Goal: Task Accomplishment & Management: Manage account settings

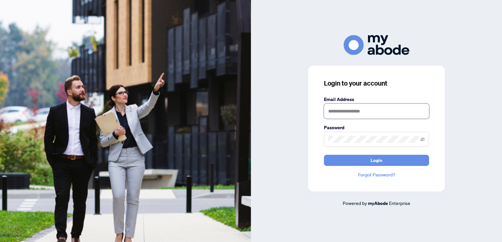
click at [370, 116] on input "text" at bounding box center [376, 111] width 105 height 15
click at [380, 149] on form "**********" at bounding box center [376, 131] width 105 height 70
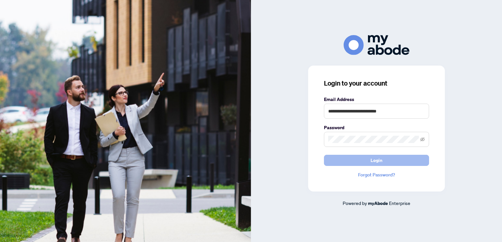
click at [379, 164] on span "Login" at bounding box center [376, 160] width 12 height 11
click at [378, 162] on span "Login" at bounding box center [376, 160] width 12 height 11
click at [410, 115] on input "**********" at bounding box center [376, 111] width 105 height 15
click at [410, 114] on input "**********" at bounding box center [376, 111] width 105 height 15
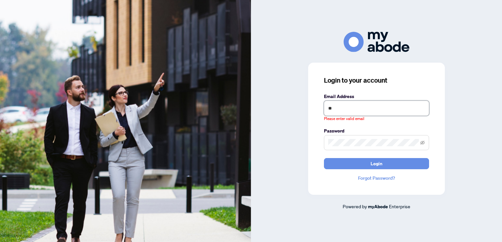
type input "*"
click at [370, 110] on input "text" at bounding box center [376, 108] width 105 height 15
type input "**********"
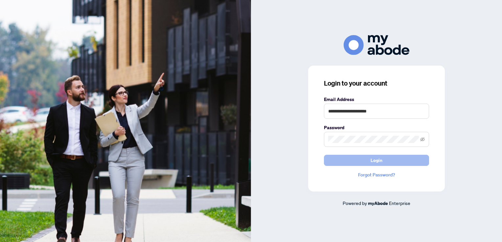
click at [376, 160] on span "Login" at bounding box center [376, 160] width 12 height 11
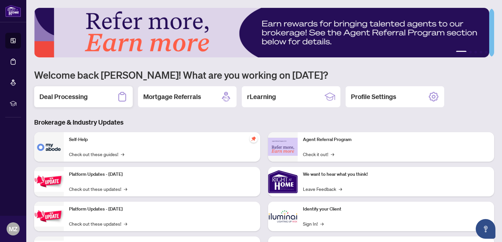
click at [79, 99] on h2 "Deal Processing" at bounding box center [63, 96] width 48 height 9
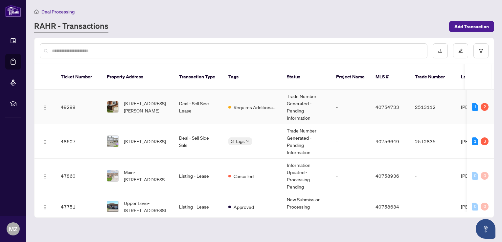
click at [134, 100] on span "[STREET_ADDRESS][PERSON_NAME]" at bounding box center [146, 107] width 45 height 14
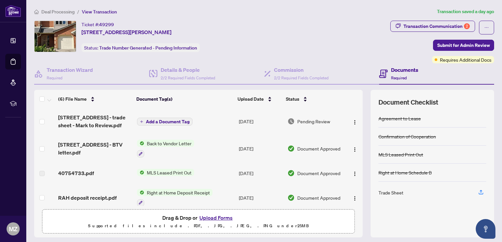
click at [221, 215] on button "Upload Forms" at bounding box center [215, 218] width 37 height 9
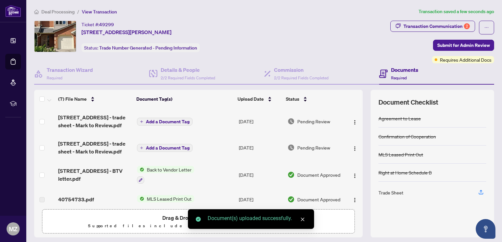
click at [159, 119] on span "Add a Document Tag" at bounding box center [168, 121] width 44 height 5
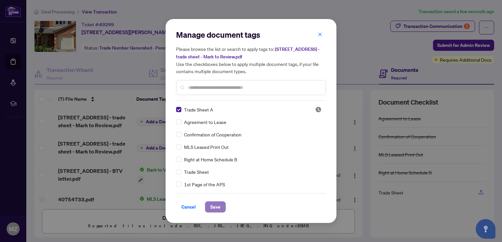
click at [214, 205] on span "Save" at bounding box center [215, 207] width 10 height 11
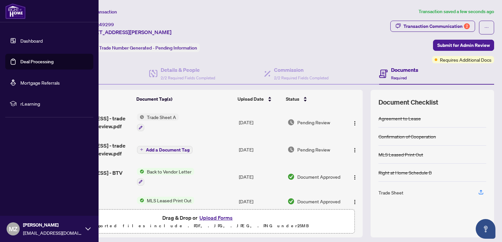
click at [31, 38] on link "Dashboard" at bounding box center [31, 41] width 22 height 6
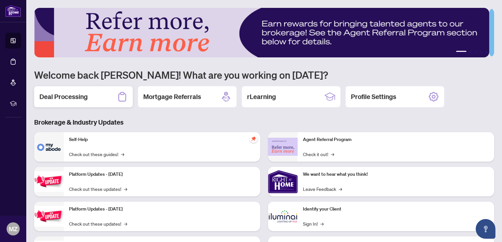
click at [78, 99] on h2 "Deal Processing" at bounding box center [63, 96] width 48 height 9
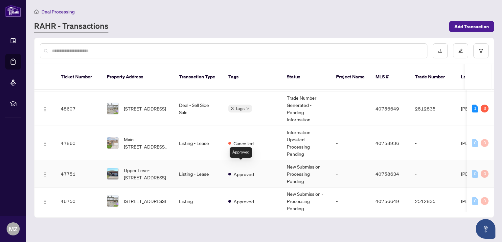
scroll to position [98, 0]
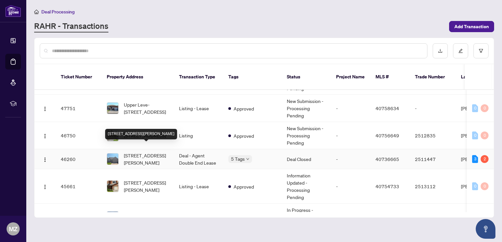
click at [143, 152] on span "[STREET_ADDRESS][PERSON_NAME]" at bounding box center [146, 159] width 45 height 14
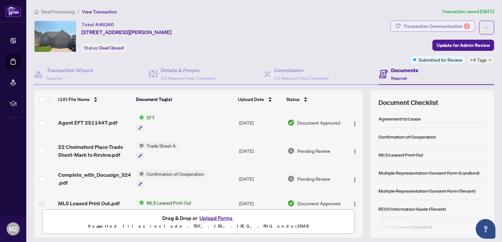
click at [453, 29] on div "Transaction Communication 2" at bounding box center [436, 26] width 66 height 11
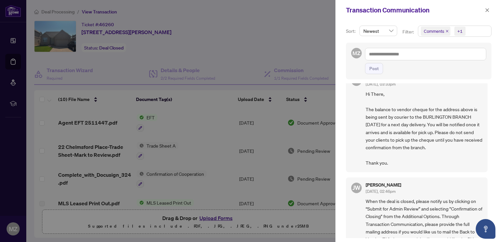
scroll to position [66, 0]
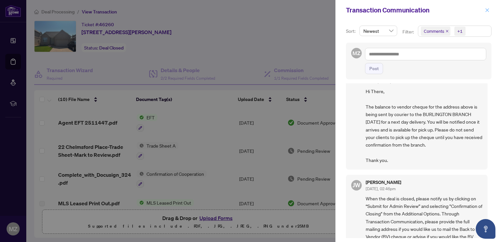
click at [485, 11] on icon "close" at bounding box center [486, 10] width 5 height 5
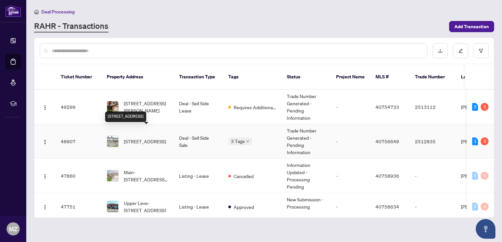
click at [150, 138] on span "[STREET_ADDRESS]" at bounding box center [145, 141] width 42 height 7
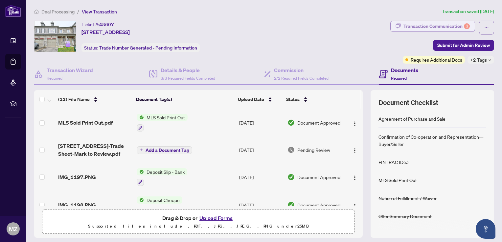
click at [430, 26] on div "Transaction Communication 3" at bounding box center [436, 26] width 66 height 11
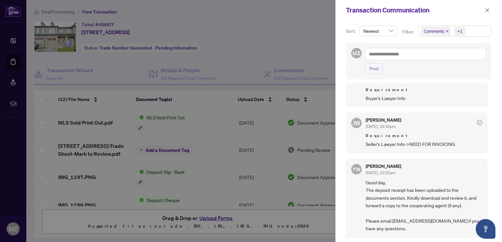
scroll to position [197, 0]
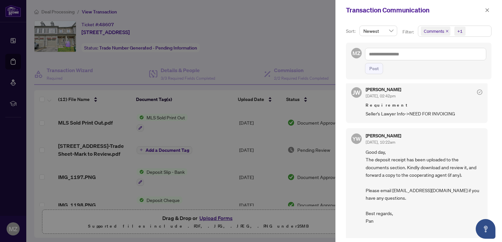
click at [232, 54] on div at bounding box center [251, 121] width 502 height 242
click at [489, 9] on icon "close" at bounding box center [486, 10] width 5 height 5
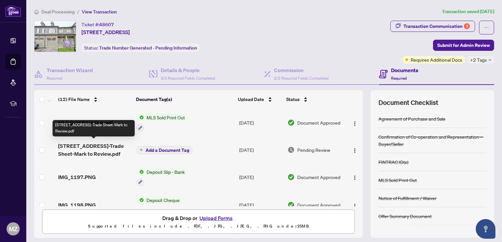
click at [92, 151] on span "[STREET_ADDRESS]-Trade Sheet-Mark to Review.pdf" at bounding box center [94, 150] width 73 height 16
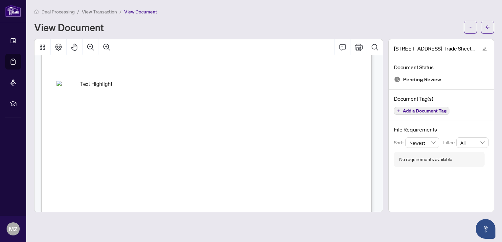
scroll to position [217, 0]
drag, startPoint x: 276, startPoint y: 145, endPoint x: 300, endPoint y: 150, distance: 24.3
click at [300, 150] on div "Right at Home Realty 2512835 [STREET_ADDRESS] Property: Type: RESIDENTIAL Class…" at bounding box center [312, 195] width 543 height 702
click at [470, 28] on icon "ellipsis" at bounding box center [470, 27] width 5 height 5
click at [439, 43] on span "Download" at bounding box center [446, 41] width 50 height 7
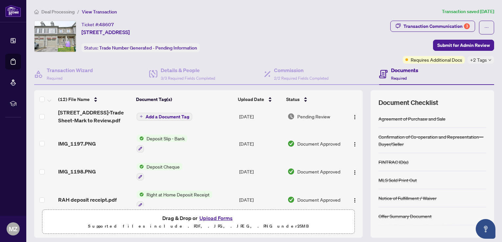
scroll to position [66, 0]
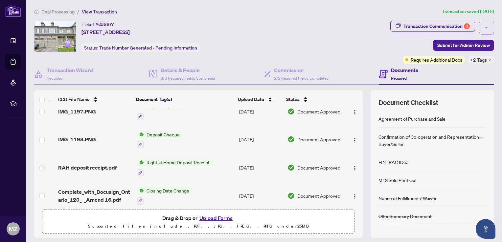
click at [216, 218] on button "Upload Forms" at bounding box center [215, 218] width 37 height 9
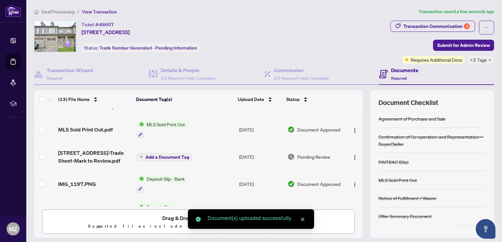
scroll to position [0, 0]
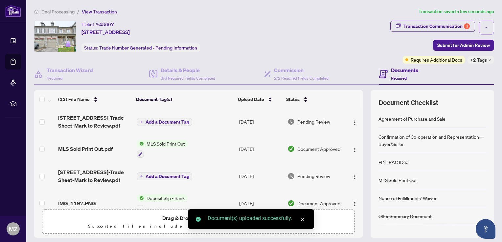
click at [176, 122] on span "Add a Document Tag" at bounding box center [167, 122] width 44 height 5
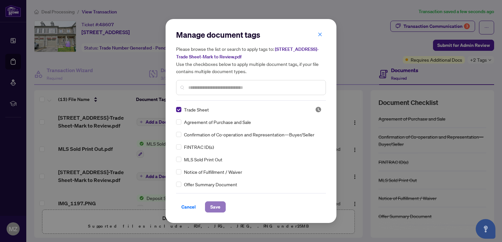
click at [216, 207] on span "Save" at bounding box center [215, 207] width 10 height 11
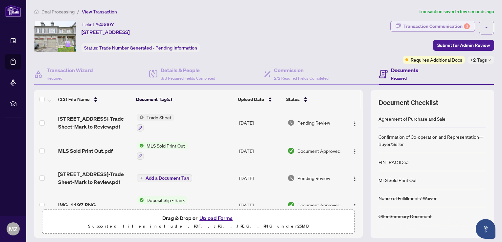
click at [435, 27] on div "Transaction Communication 3" at bounding box center [436, 26] width 66 height 11
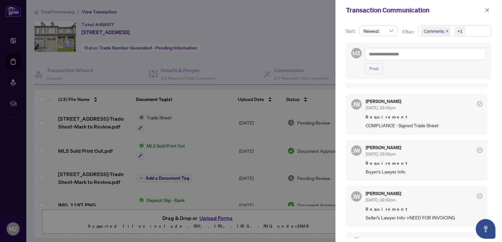
scroll to position [98, 0]
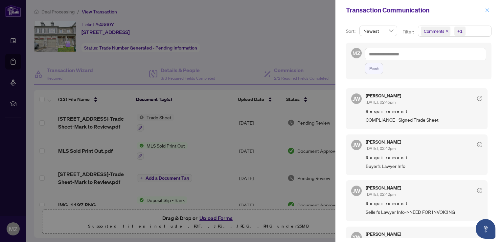
click at [486, 11] on icon "close" at bounding box center [487, 10] width 4 height 4
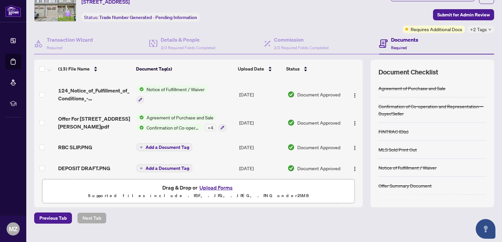
scroll to position [42, 0]
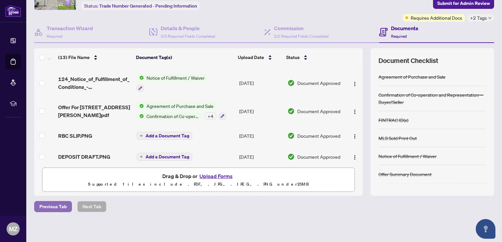
click at [56, 207] on span "Previous Tab" at bounding box center [52, 207] width 27 height 11
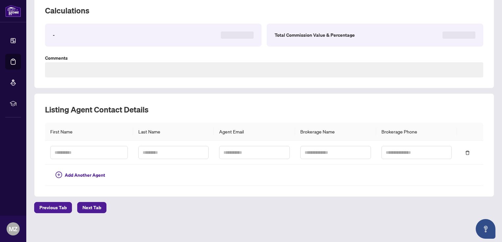
type textarea "**********"
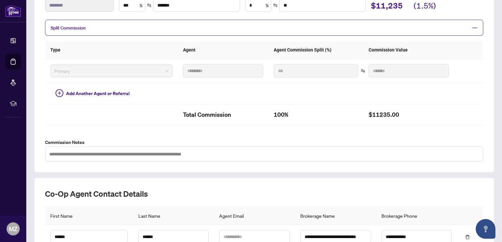
scroll to position [212, 0]
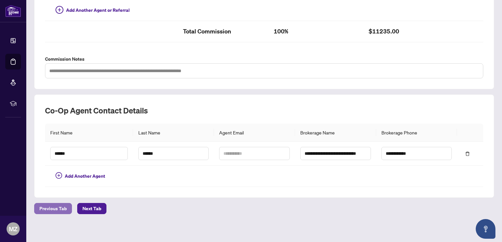
click at [55, 210] on span "Previous Tab" at bounding box center [52, 209] width 27 height 11
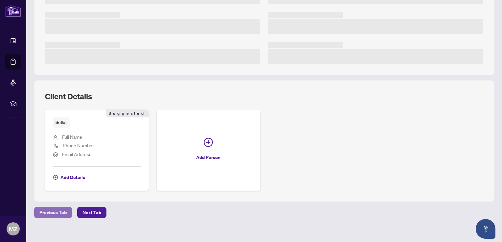
scroll to position [173, 0]
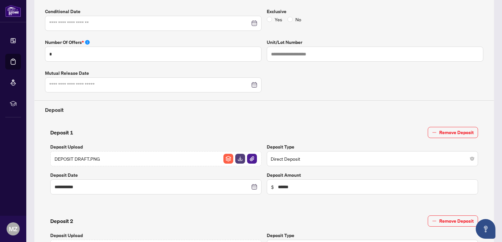
type input "**********"
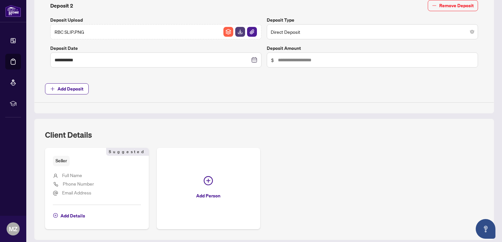
scroll to position [431, 0]
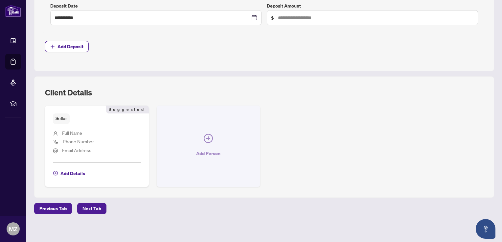
click at [205, 138] on icon "plus-circle" at bounding box center [208, 138] width 9 height 9
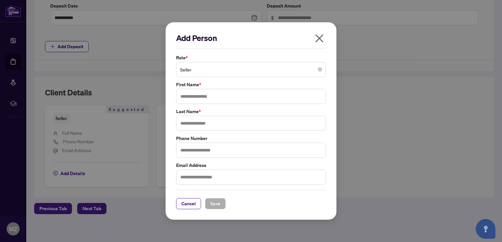
click at [259, 69] on span "Seller" at bounding box center [251, 69] width 142 height 12
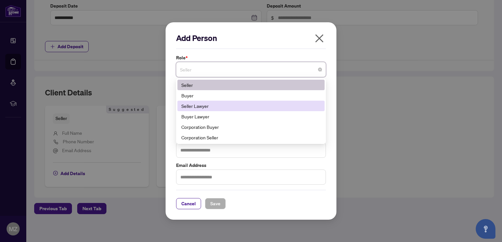
click at [203, 109] on div "Seller Lawyer" at bounding box center [250, 105] width 139 height 7
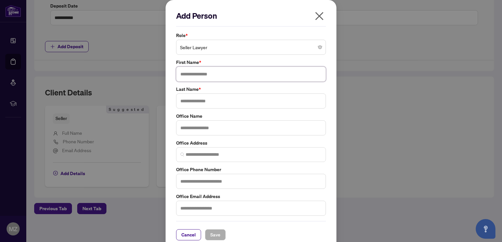
click at [202, 79] on input "text" at bounding box center [251, 74] width 150 height 15
type input "*"
type input "***"
click at [223, 103] on input "text" at bounding box center [251, 101] width 150 height 15
type input "*****"
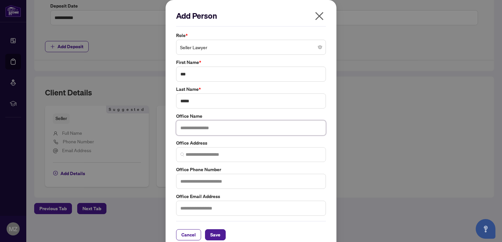
click at [215, 124] on input "text" at bounding box center [251, 127] width 150 height 15
type input "**********"
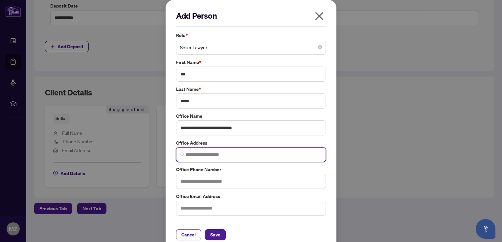
click at [209, 154] on input "search" at bounding box center [253, 154] width 136 height 7
click at [202, 176] on input "text" at bounding box center [251, 181] width 150 height 15
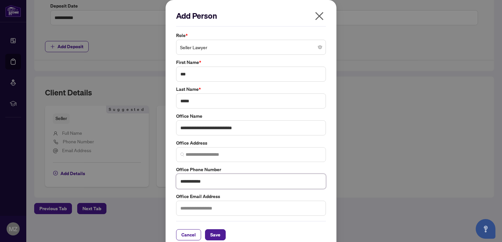
type input "**********"
click at [201, 204] on input "text" at bounding box center [251, 208] width 150 height 15
type input "**********"
click at [214, 230] on span "Save" at bounding box center [215, 235] width 10 height 11
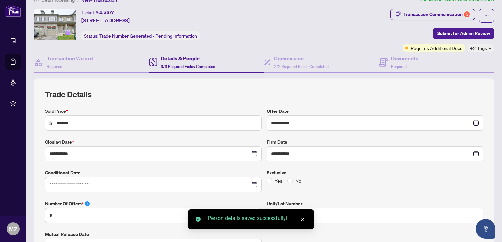
scroll to position [0, 0]
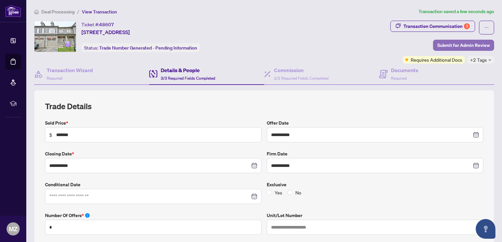
click at [471, 47] on span "Submit for Admin Review" at bounding box center [463, 45] width 53 height 11
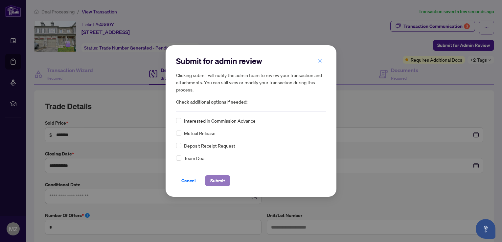
click at [211, 179] on span "Submit" at bounding box center [217, 181] width 15 height 11
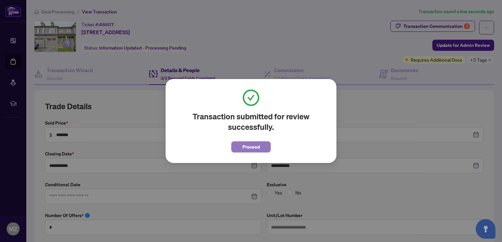
click at [254, 147] on span "Proceed" at bounding box center [250, 147] width 17 height 11
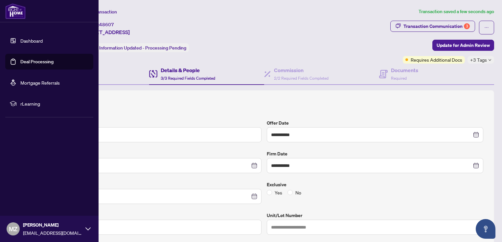
click at [38, 44] on link "Dashboard" at bounding box center [31, 41] width 22 height 6
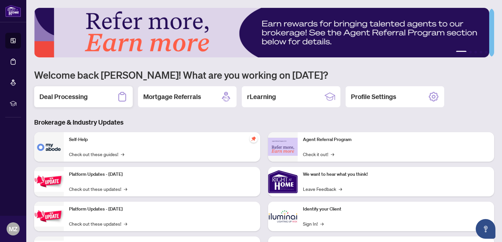
click at [91, 90] on div "Deal Processing" at bounding box center [83, 96] width 98 height 21
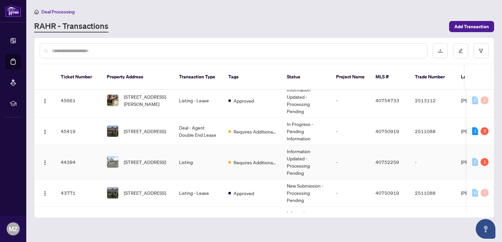
scroll to position [164, 0]
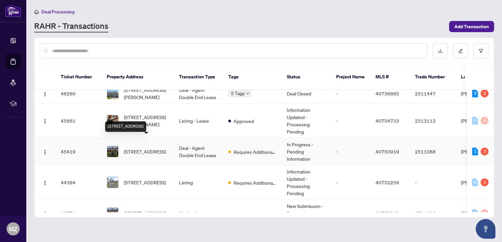
click at [134, 148] on span "[STREET_ADDRESS]" at bounding box center [145, 151] width 42 height 7
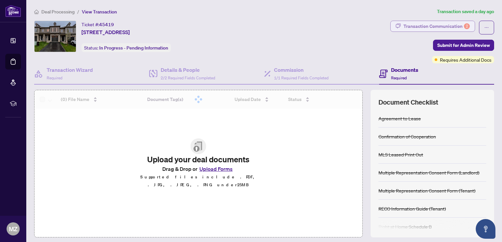
click at [446, 24] on div "Transaction Communication 2" at bounding box center [436, 26] width 66 height 11
type textarea "**********"
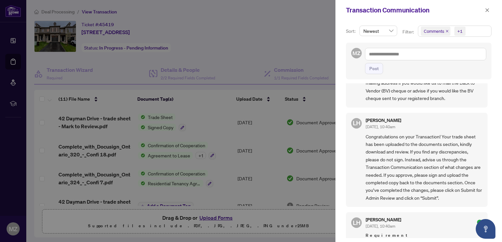
scroll to position [263, 0]
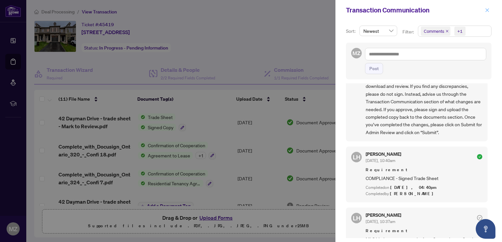
click at [489, 7] on button "button" at bounding box center [487, 10] width 9 height 8
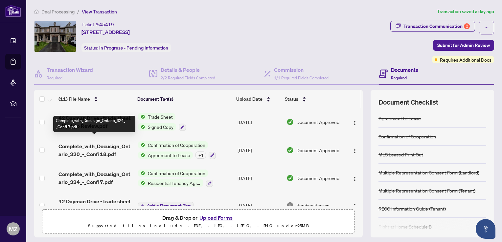
scroll to position [0, 0]
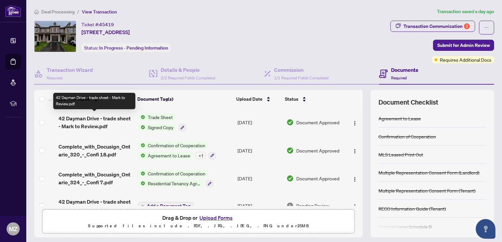
click at [111, 118] on span "42 Dayman Drive - trade sheet - Mark to Review.pdf" at bounding box center [95, 123] width 74 height 16
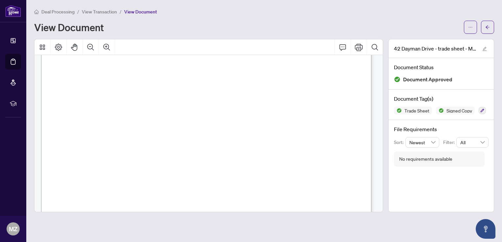
scroll to position [164, 0]
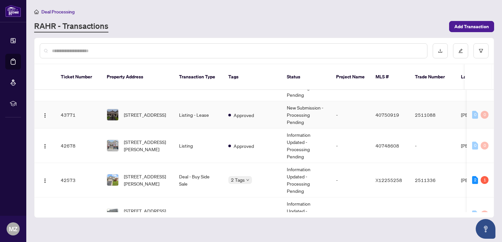
scroll to position [295, 0]
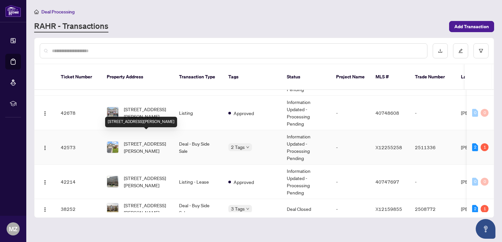
click at [151, 140] on span "[STREET_ADDRESS][PERSON_NAME]" at bounding box center [146, 147] width 45 height 14
